Goal: Task Accomplishment & Management: Use online tool/utility

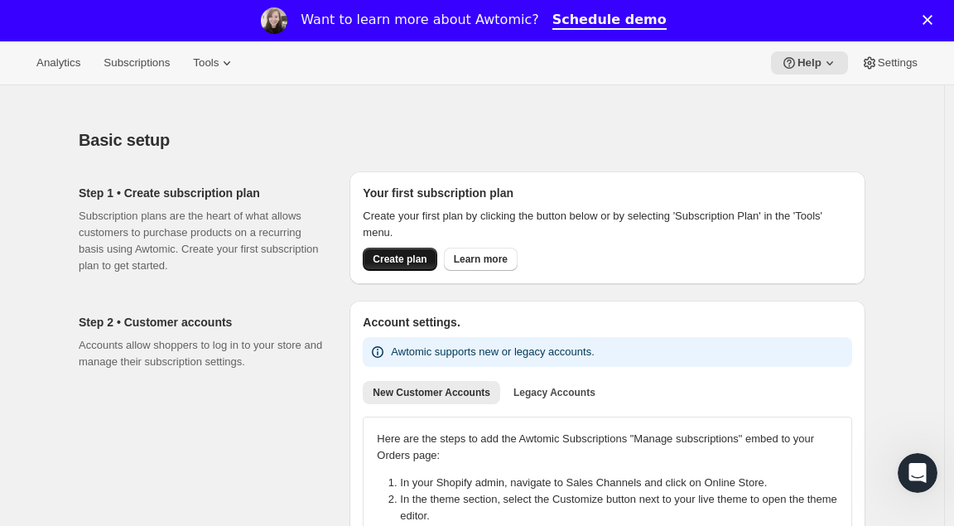
click at [397, 248] on button "Create plan" at bounding box center [400, 259] width 74 height 23
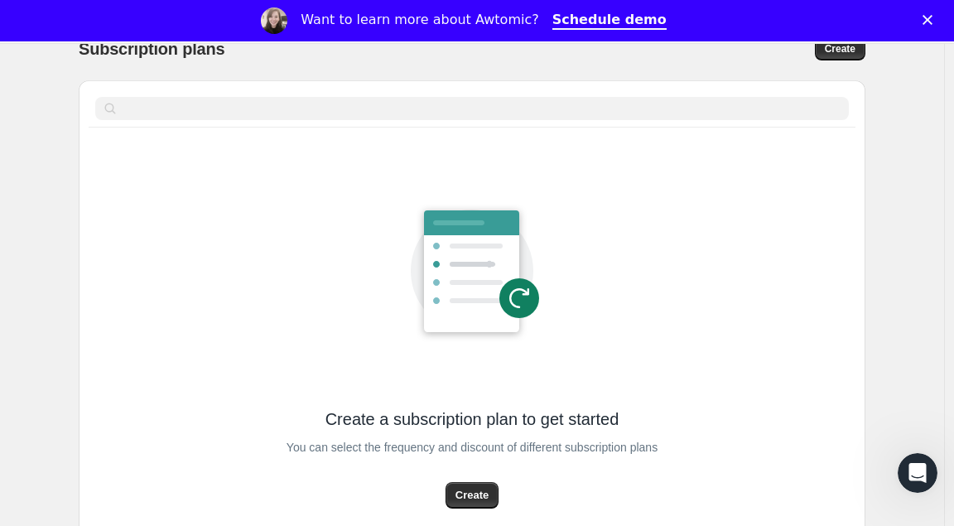
scroll to position [132, 0]
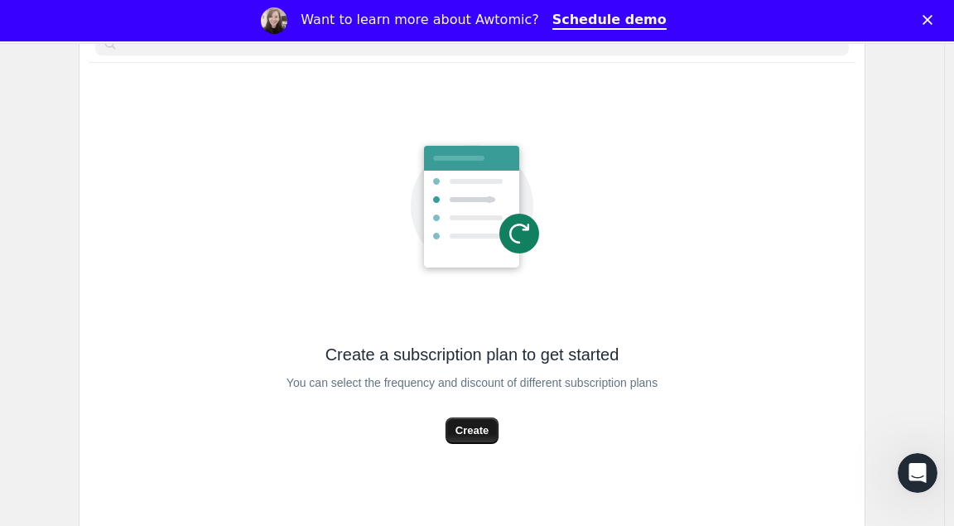
click at [494, 429] on button "Create" at bounding box center [471, 430] width 53 height 26
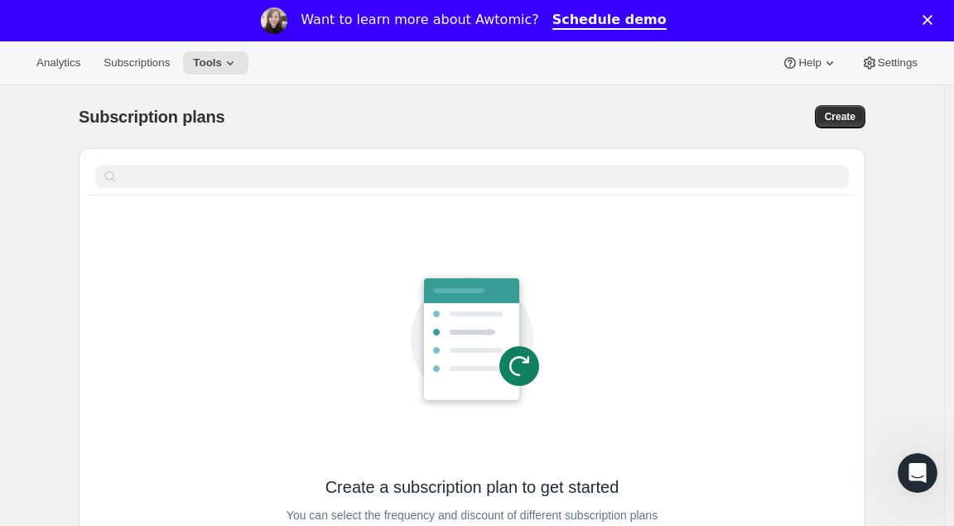
select select "WEEK"
select select "MONTH"
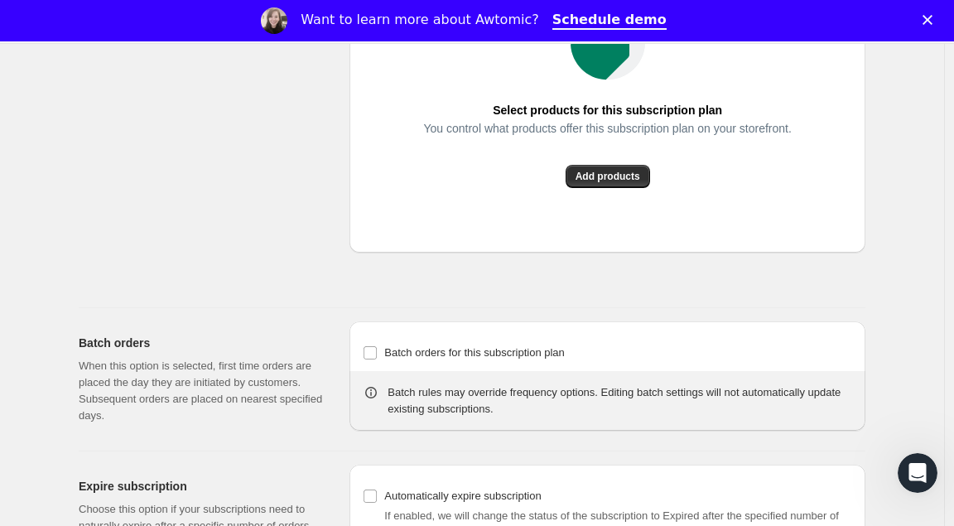
scroll to position [1358, 0]
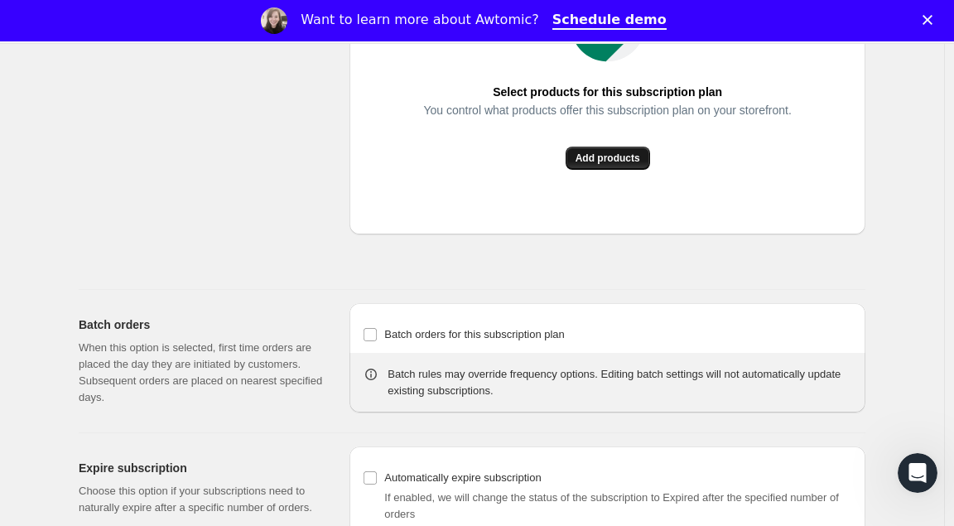
click at [604, 170] on button "Add products" at bounding box center [607, 158] width 84 height 23
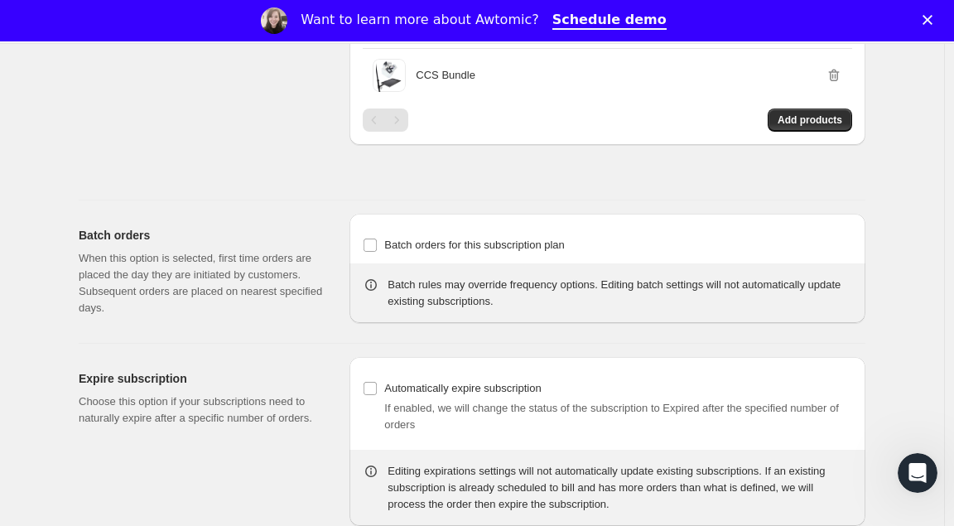
click at [450, 186] on div "Products Clear all Showing 2 Products Basic Mounting Plate CCS Bundle Add produ…" at bounding box center [607, 52] width 516 height 268
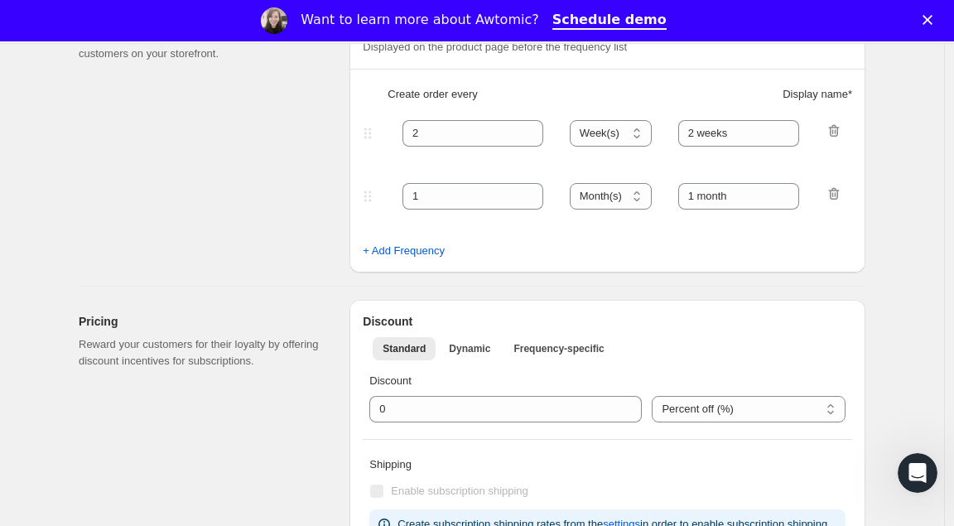
scroll to position [530, 0]
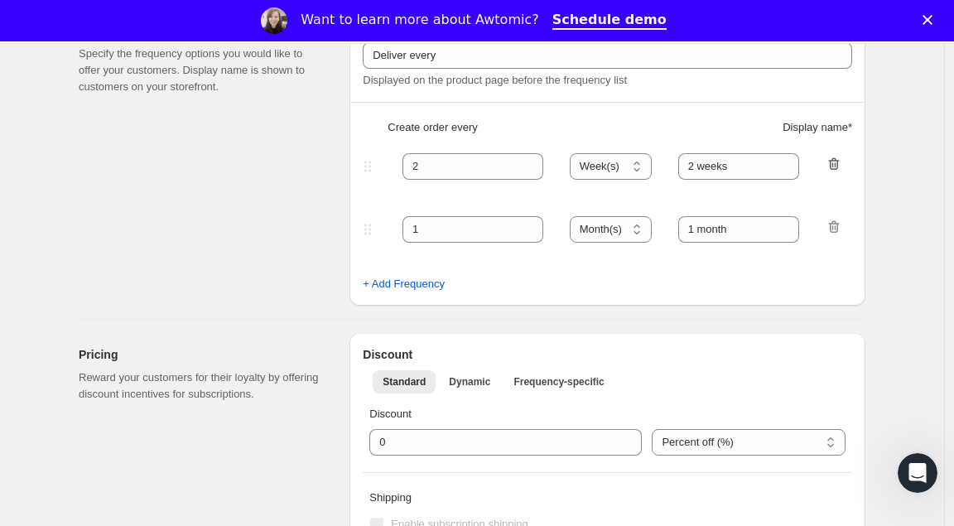
click at [835, 167] on icon "button" at bounding box center [834, 163] width 11 height 12
type input "1"
select select "MONTH"
type input "1 month"
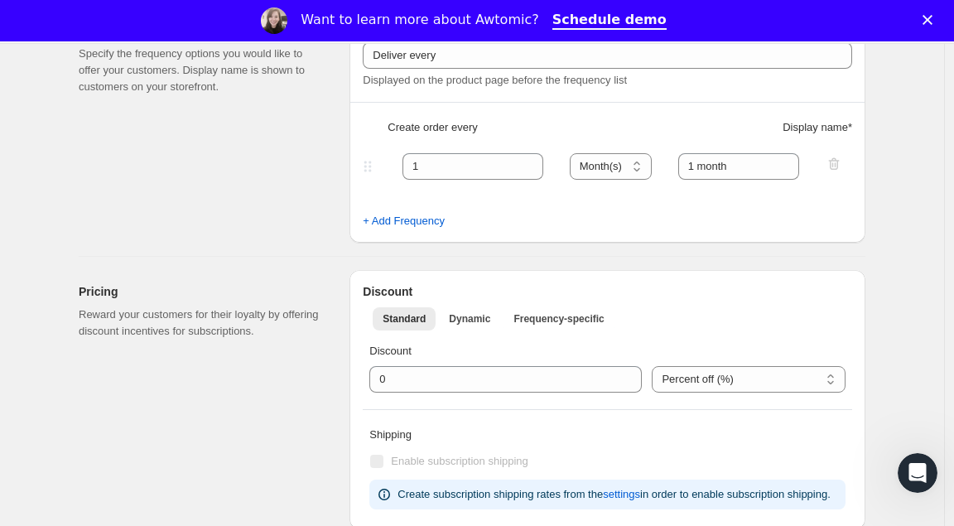
click at [876, 202] on div "Create subscription plan. This page is ready Create subscription plan Basic Inf…" at bounding box center [472, 447] width 826 height 1785
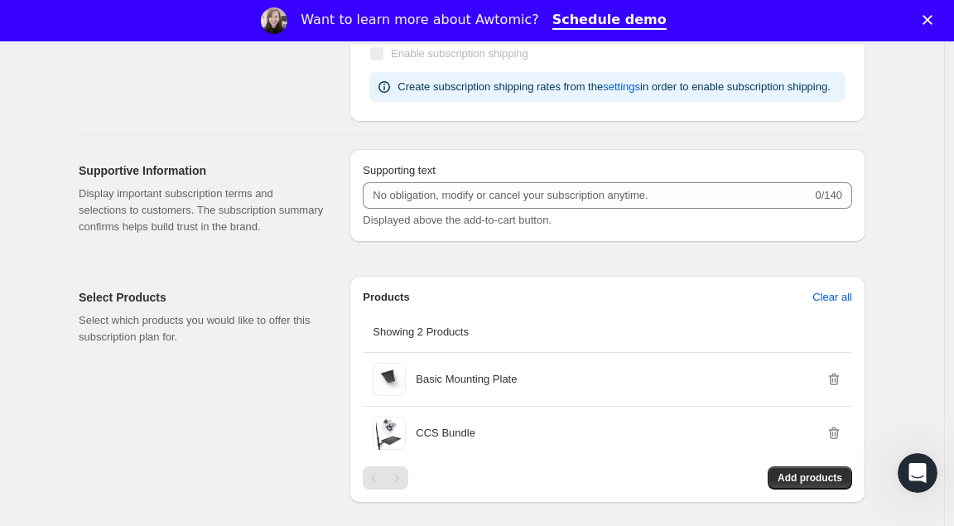
scroll to position [880, 0]
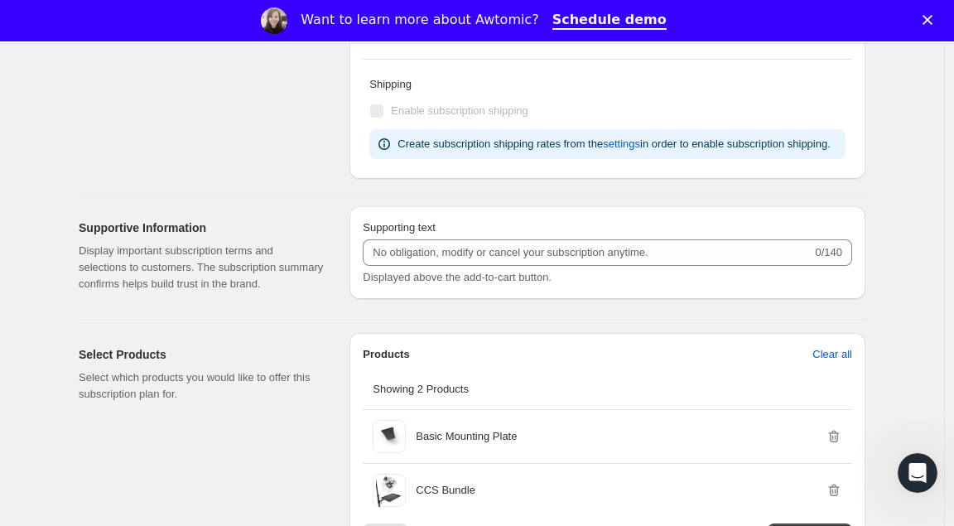
click at [932, 22] on icon "Close" at bounding box center [927, 20] width 10 height 10
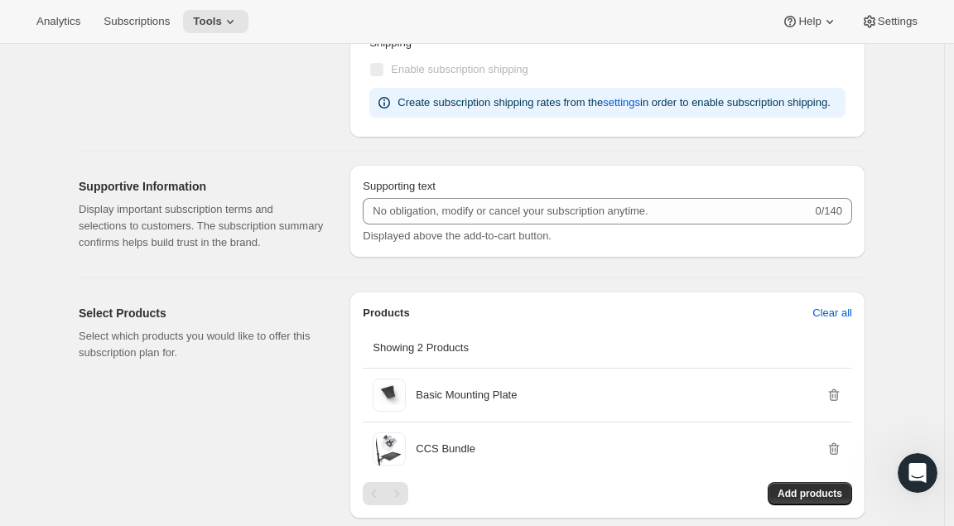
click at [916, 102] on div "Create subscription plan. This page is ready Create subscription plan Basic Inf…" at bounding box center [472, 56] width 944 height 1785
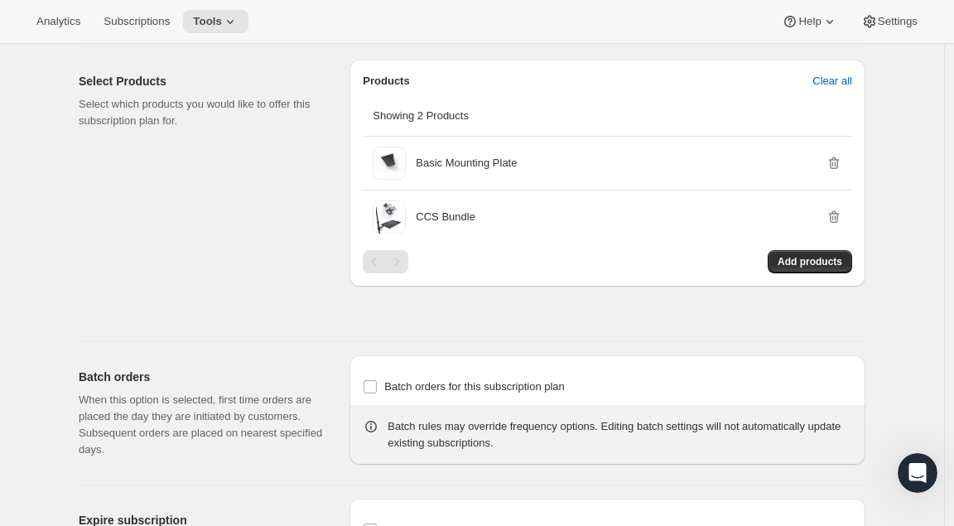
scroll to position [1079, 0]
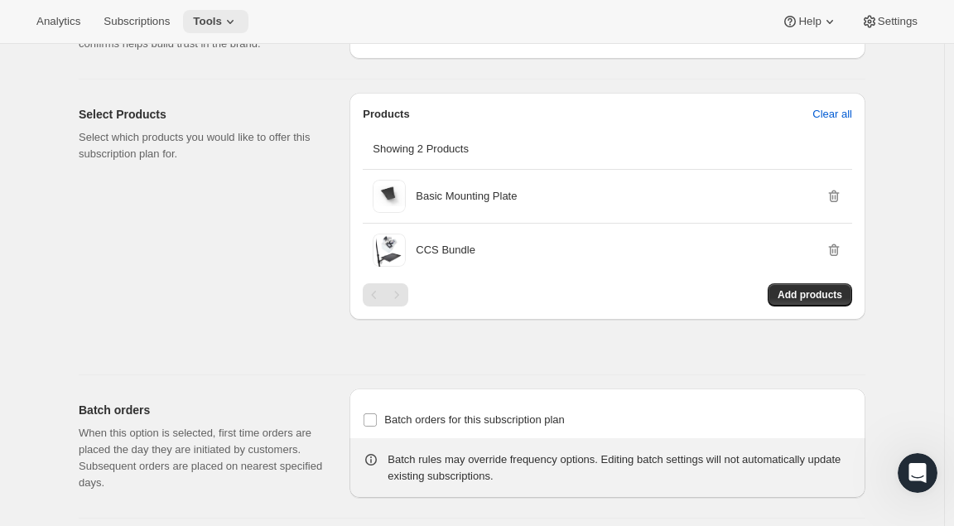
click at [234, 26] on icon at bounding box center [230, 21] width 17 height 17
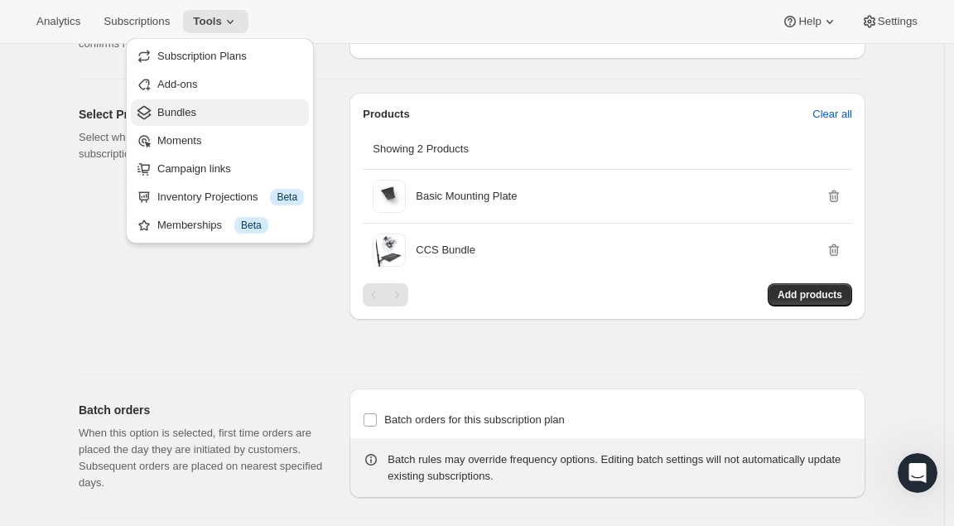
click at [200, 113] on span "Bundles" at bounding box center [230, 112] width 147 height 17
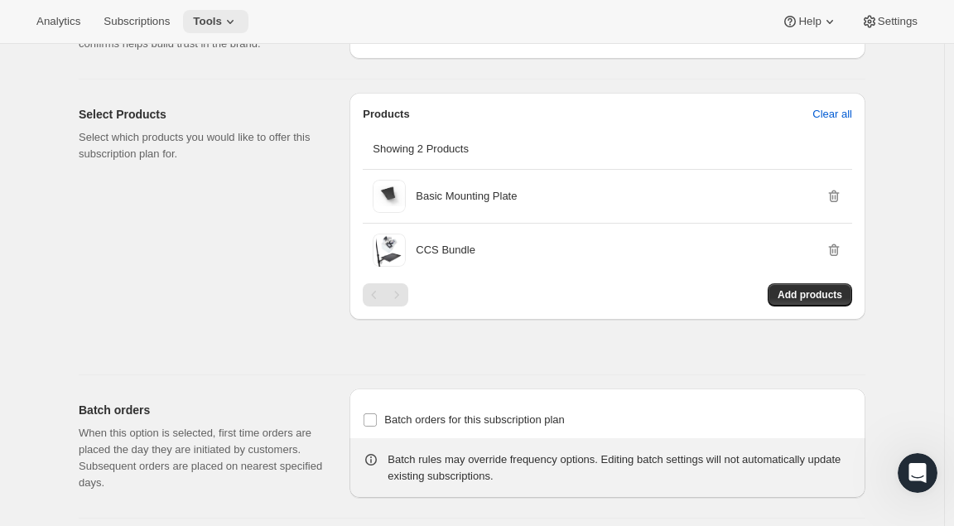
click at [220, 22] on span "Tools" at bounding box center [207, 21] width 29 height 13
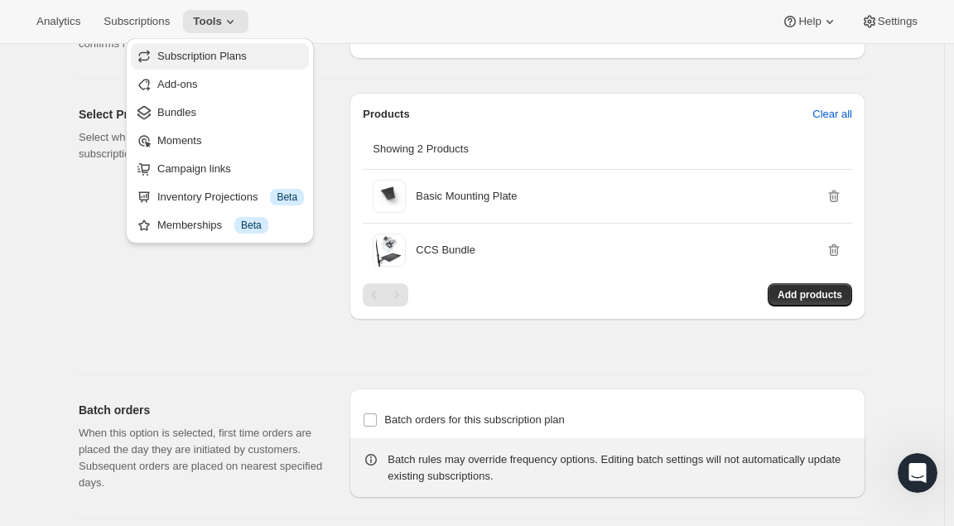
click at [185, 61] on span "Subscription Plans" at bounding box center [201, 56] width 89 height 12
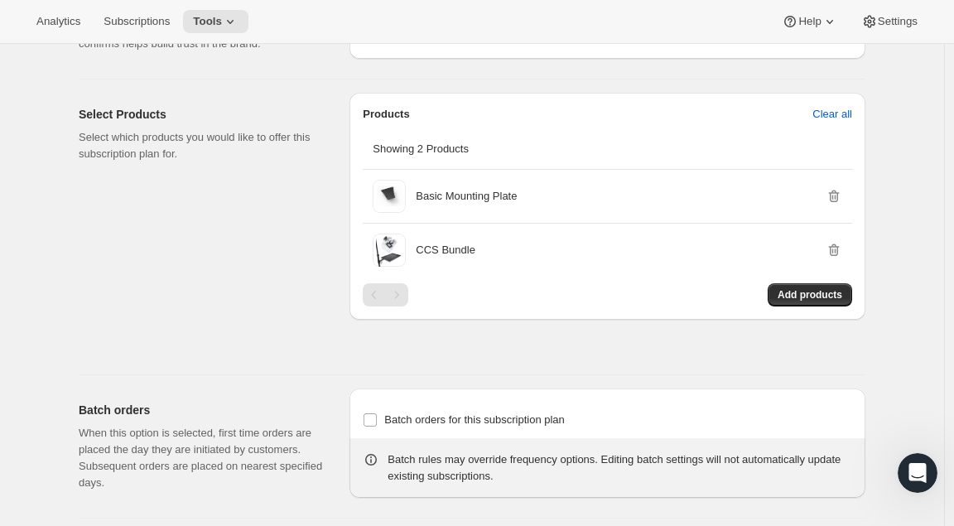
type input "2"
select select "WEEK"
type input "2 weeks"
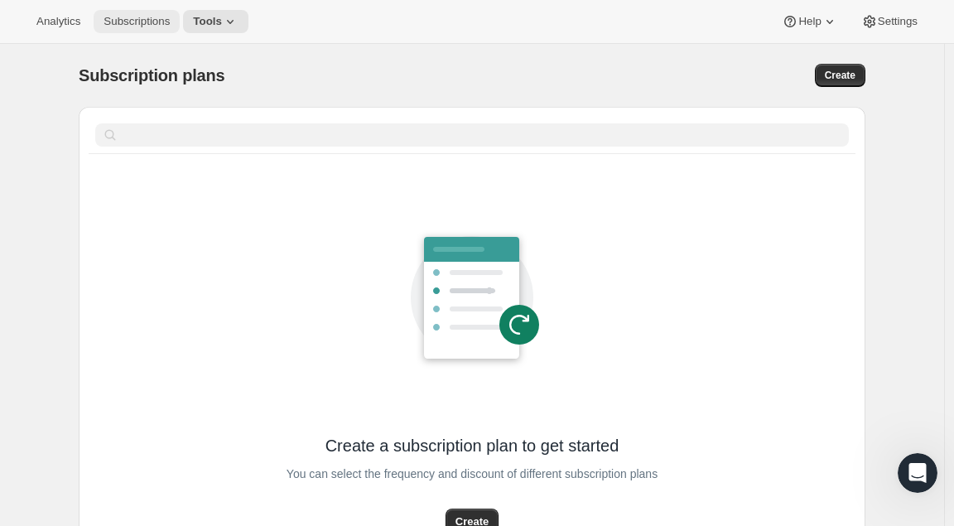
click at [180, 23] on button "Subscriptions" at bounding box center [137, 21] width 86 height 23
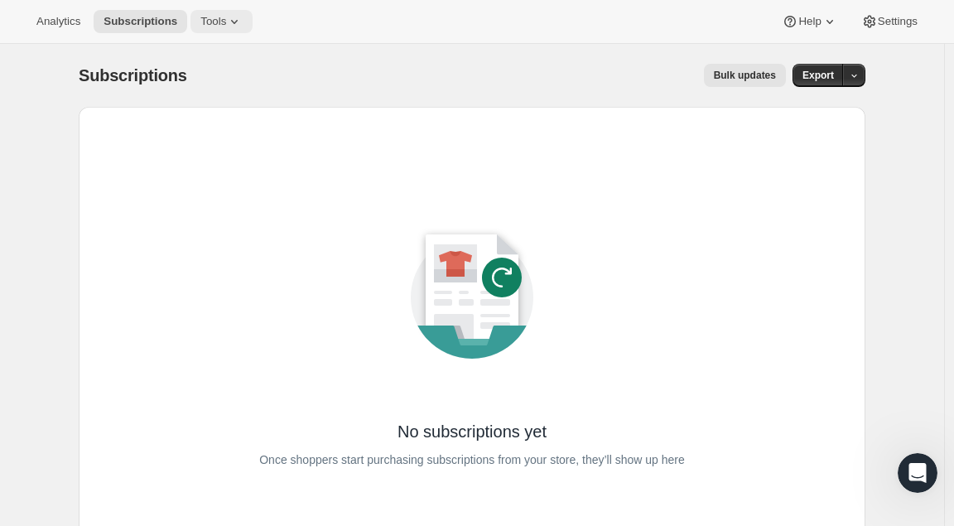
click at [209, 18] on span "Tools" at bounding box center [213, 21] width 26 height 13
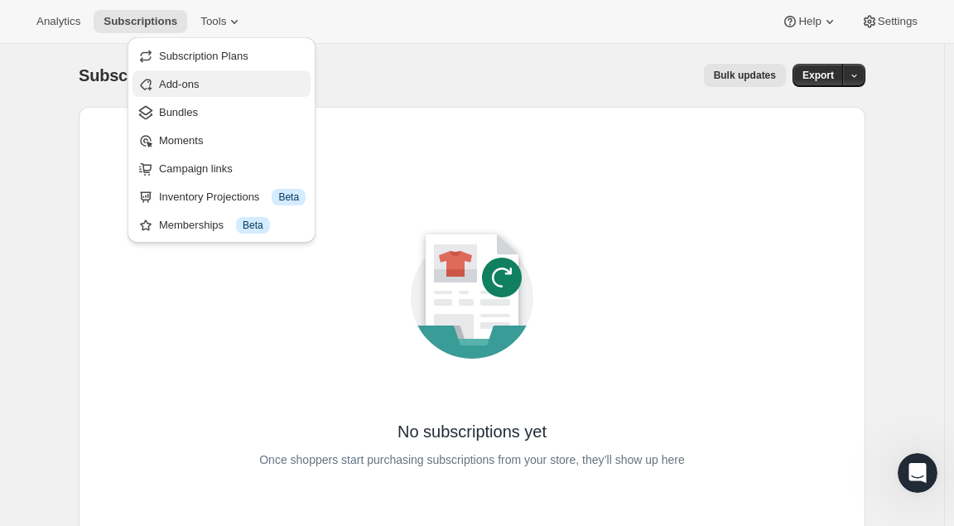
click at [196, 88] on span "Add-ons" at bounding box center [179, 84] width 40 height 12
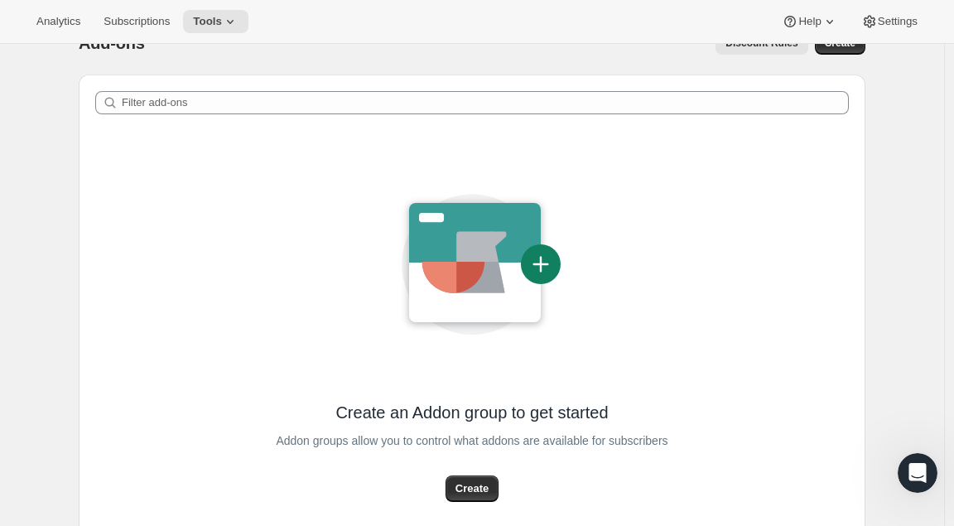
scroll to position [33, 0]
click at [483, 494] on span "Create" at bounding box center [471, 487] width 33 height 17
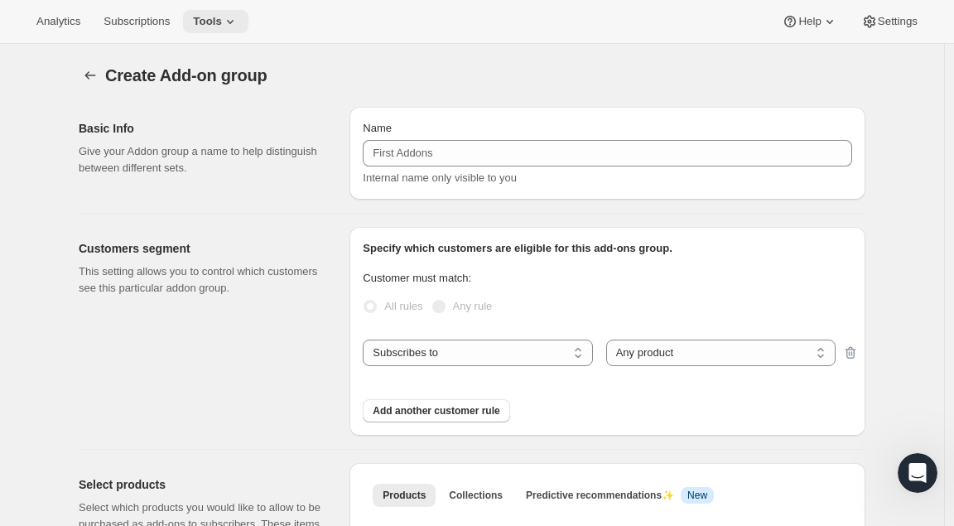
click at [221, 22] on span "Tools" at bounding box center [207, 21] width 29 height 13
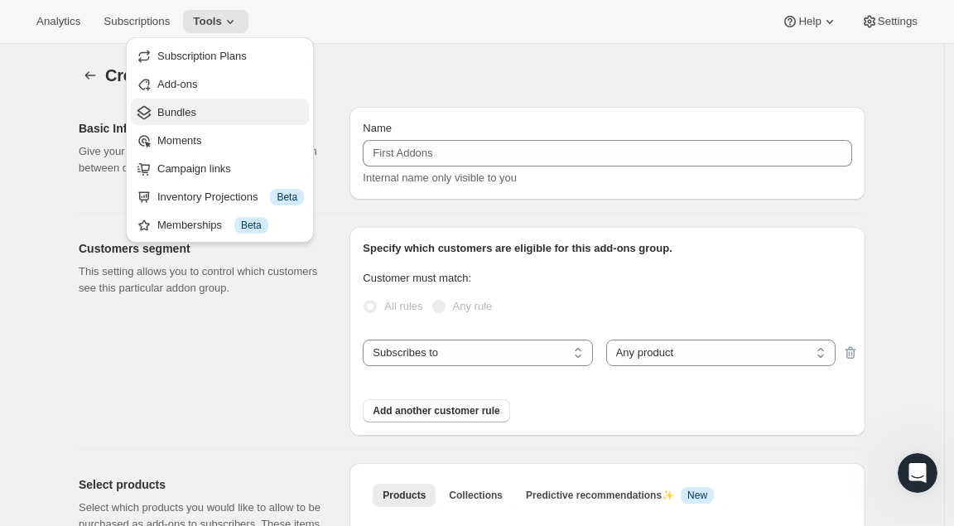
click at [195, 99] on button "Bundles" at bounding box center [220, 112] width 178 height 26
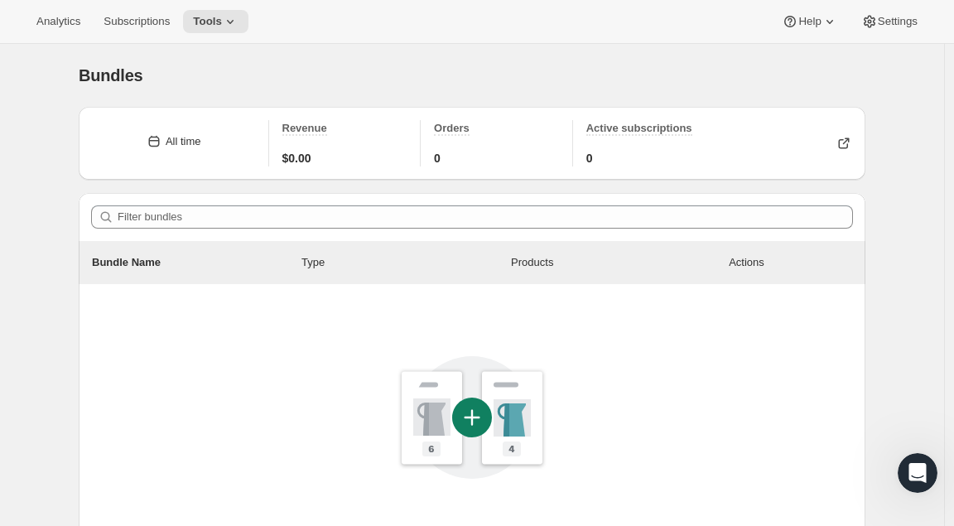
click at [68, 239] on div "Bundles. This page is ready Bundles All time Revenue $0.00 Orders 0 Active subs…" at bounding box center [472, 429] width 826 height 770
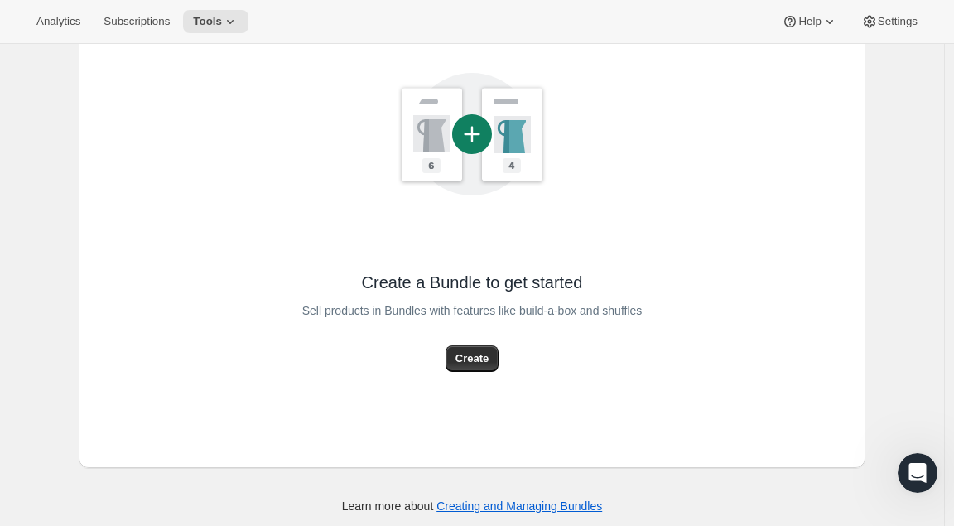
scroll to position [288, 0]
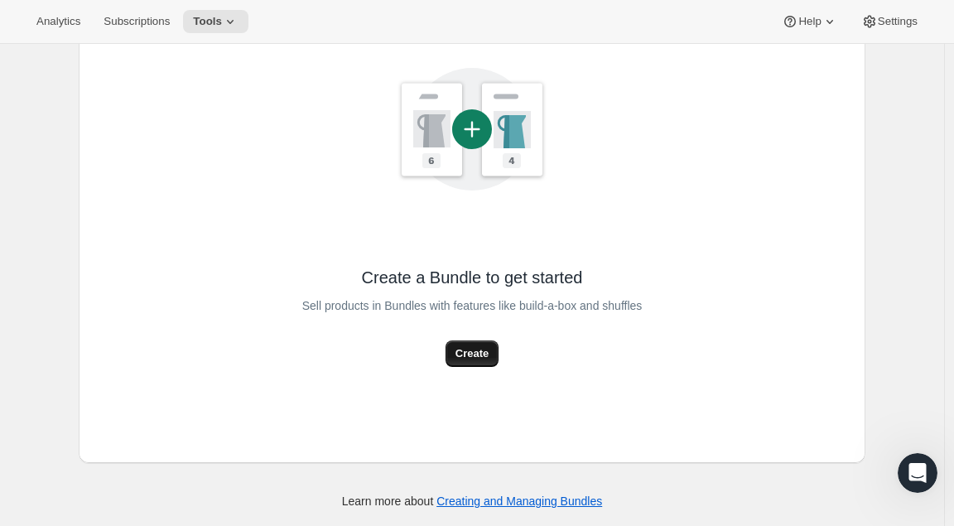
click at [483, 349] on span "Create" at bounding box center [471, 353] width 33 height 17
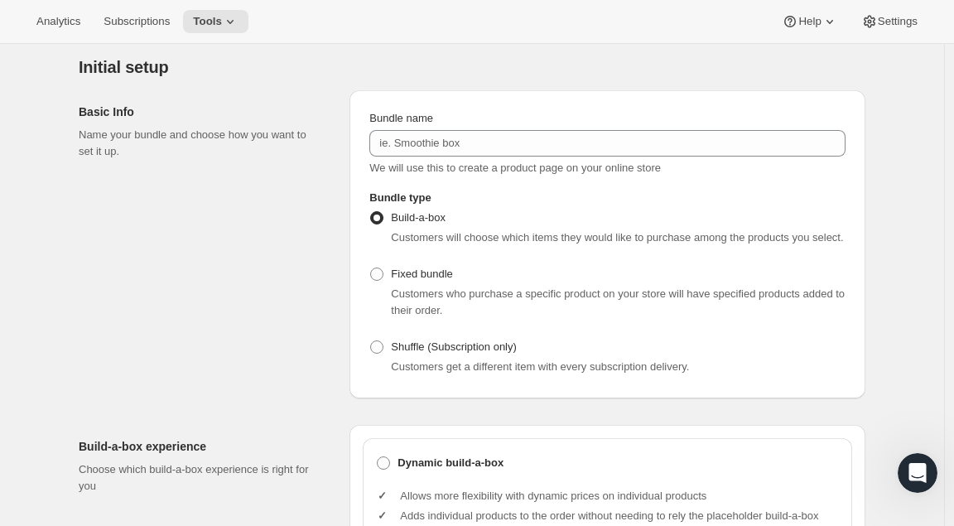
scroll to position [66, 0]
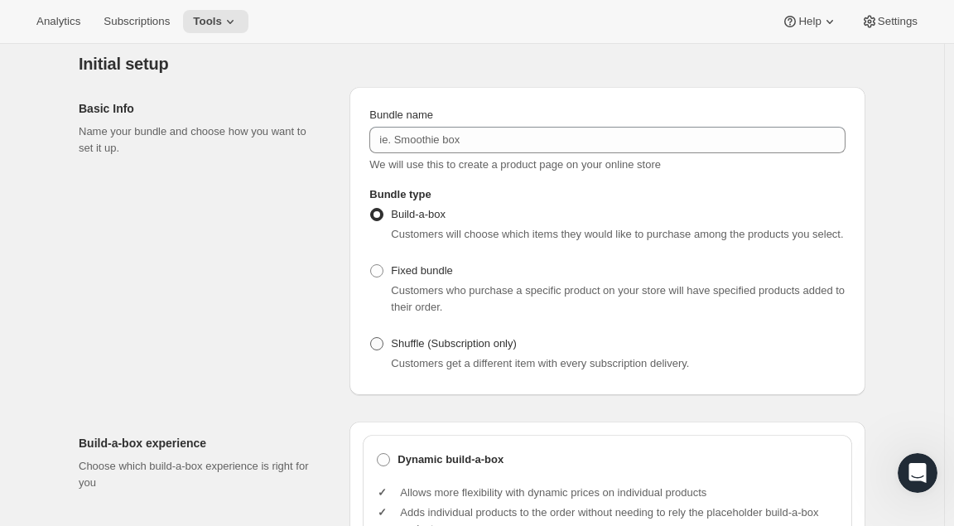
click at [463, 349] on span "Shuffle (Subscription only)" at bounding box center [454, 343] width 126 height 12
click at [371, 338] on input "Shuffle (Subscription only)" at bounding box center [370, 337] width 1 height 1
radio input "true"
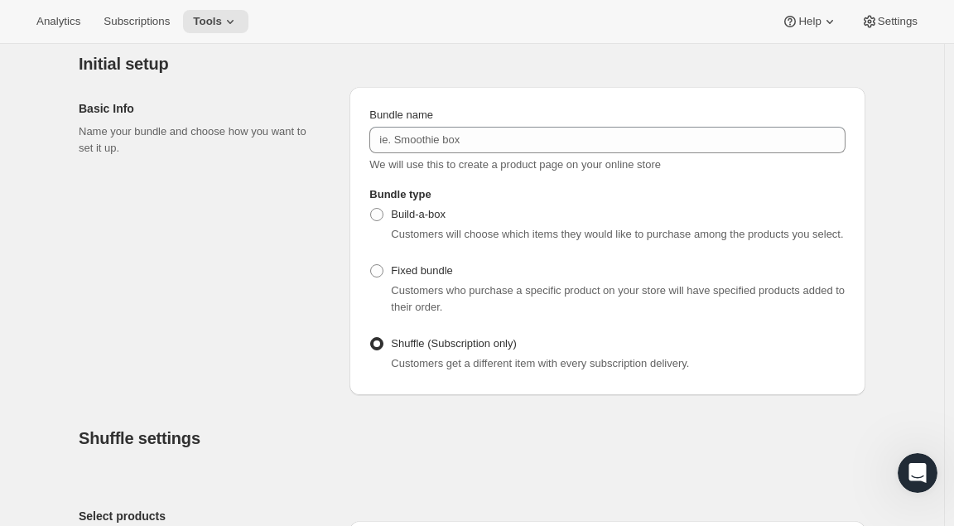
click at [370, 208] on input "Build-a-box" at bounding box center [370, 208] width 1 height 1
radio input "true"
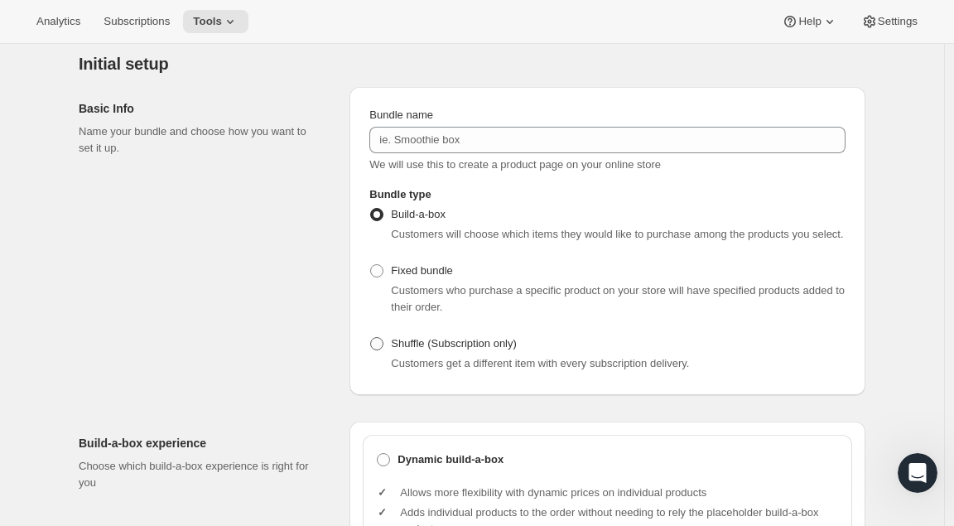
click at [384, 351] on label "Shuffle (Subscription only)" at bounding box center [442, 343] width 147 height 23
click at [371, 338] on input "Shuffle (Subscription only)" at bounding box center [370, 337] width 1 height 1
radio input "true"
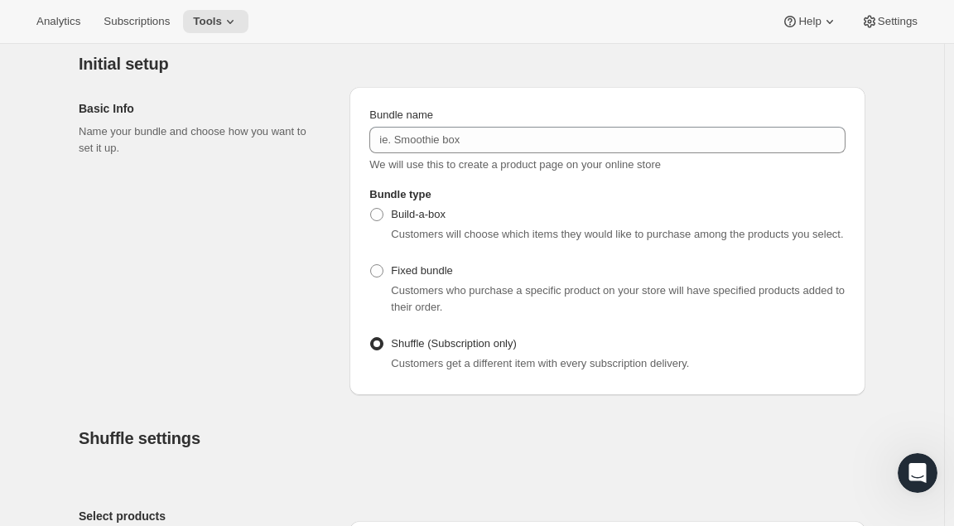
click at [296, 361] on div "Basic Info Name your bundle and choose how you want to set it up." at bounding box center [207, 241] width 257 height 308
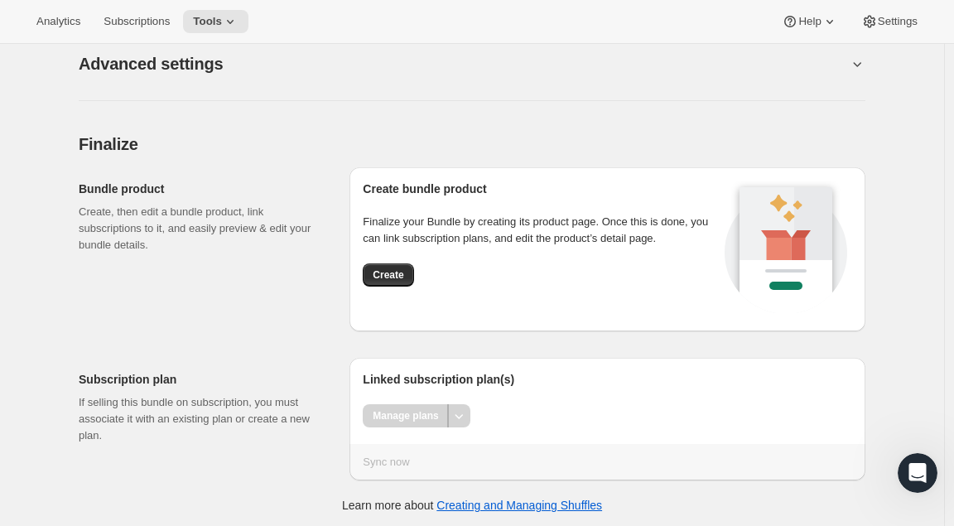
scroll to position [1188, 0]
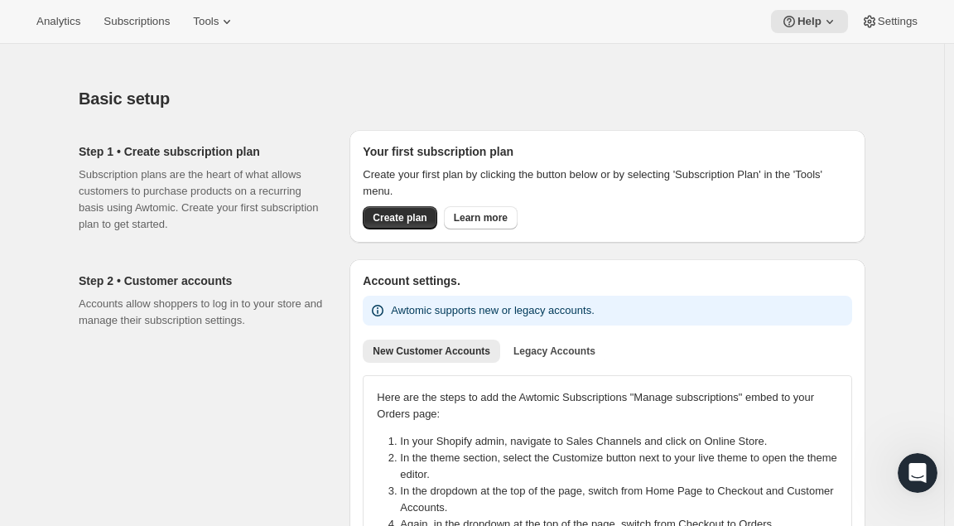
click at [156, 210] on p "Subscription plans are the heart of what allows customers to purchase products …" at bounding box center [201, 199] width 244 height 66
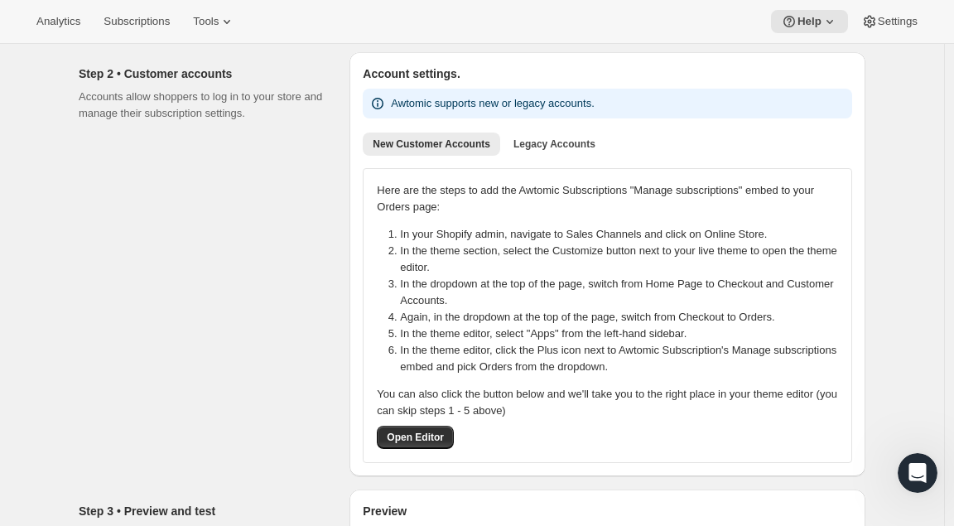
scroll to position [232, 0]
